Goal: Task Accomplishment & Management: Manage account settings

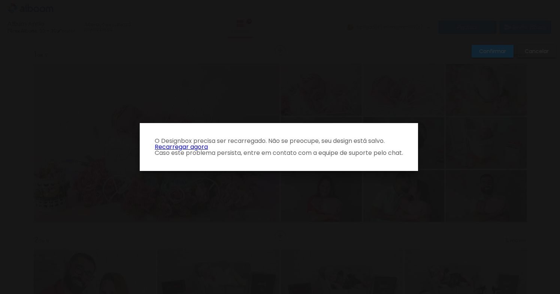
scroll to position [0, 4822]
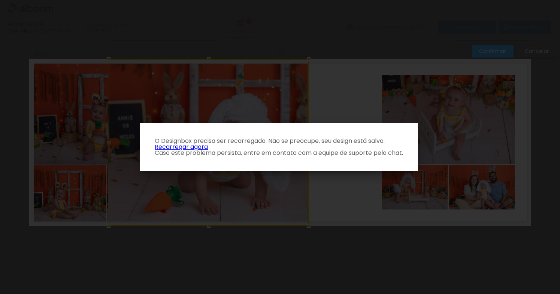
click at [189, 146] on link "Recarregar agora" at bounding box center [181, 147] width 53 height 9
